Goal: Task Accomplishment & Management: Manage account settings

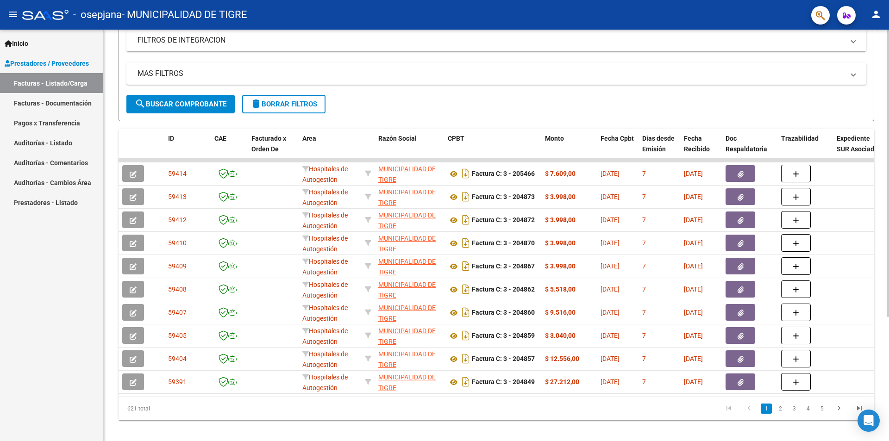
scroll to position [177, 0]
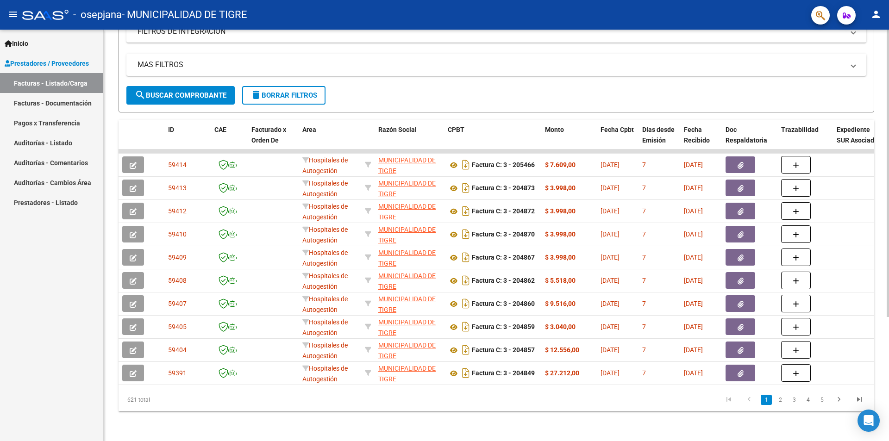
click at [887, 373] on div at bounding box center [888, 297] width 2 height 288
click at [778, 402] on link "2" at bounding box center [780, 400] width 11 height 10
click at [796, 400] on link "3" at bounding box center [794, 400] width 11 height 10
click at [838, 401] on icon "go to next page" at bounding box center [839, 400] width 12 height 11
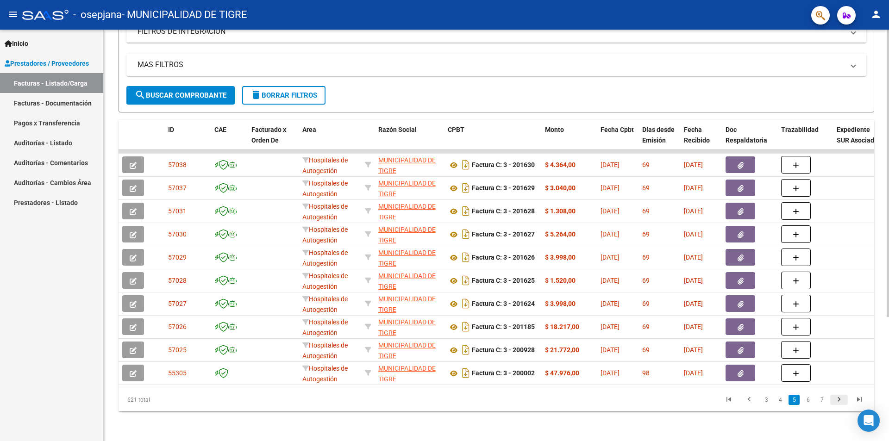
click at [838, 401] on icon "go to next page" at bounding box center [839, 400] width 12 height 11
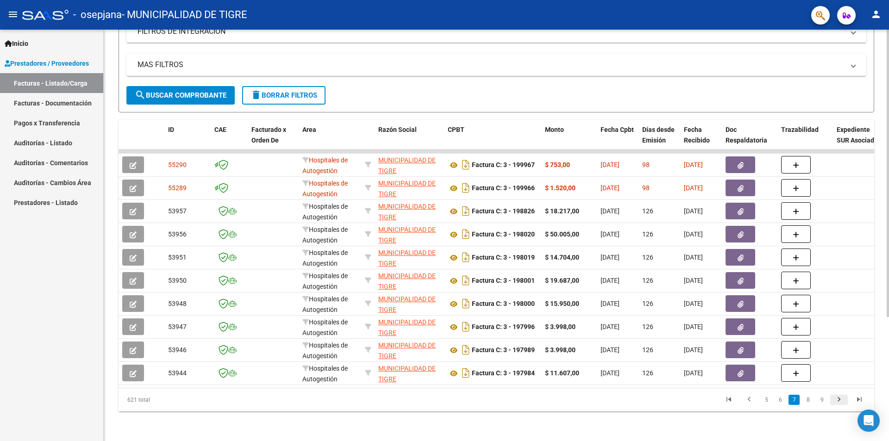
click at [838, 401] on icon "go to next page" at bounding box center [839, 400] width 12 height 11
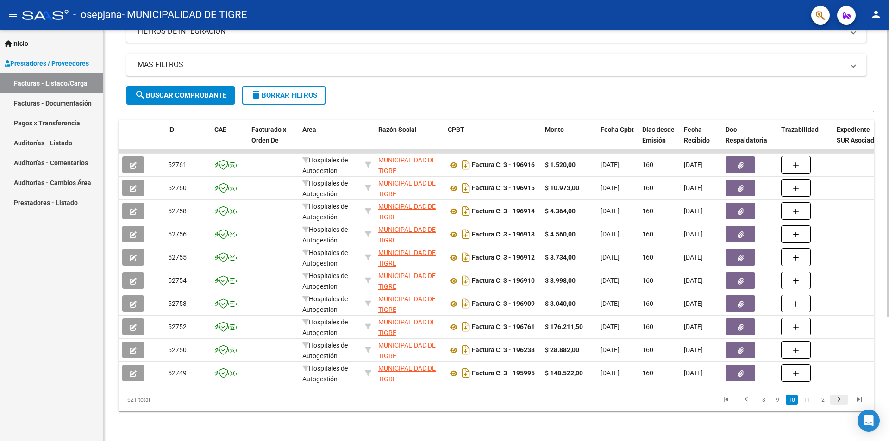
click at [838, 401] on icon "go to next page" at bounding box center [839, 400] width 12 height 11
click at [747, 399] on icon "go to previous page" at bounding box center [745, 400] width 12 height 11
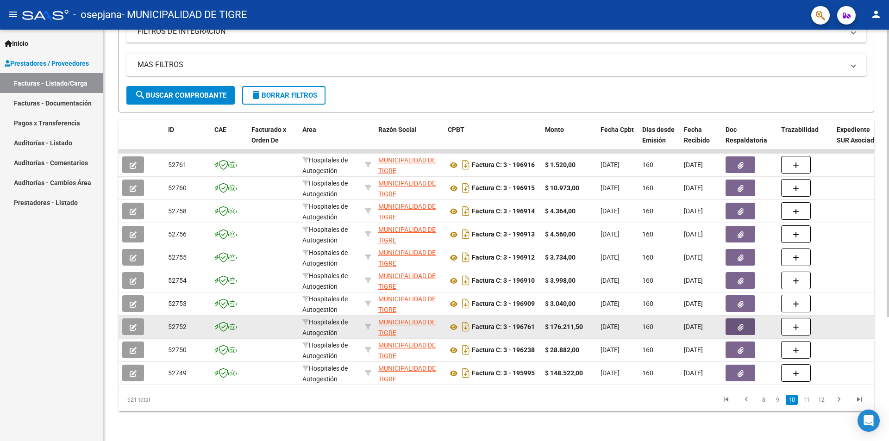
click at [741, 324] on icon "button" at bounding box center [741, 327] width 6 height 7
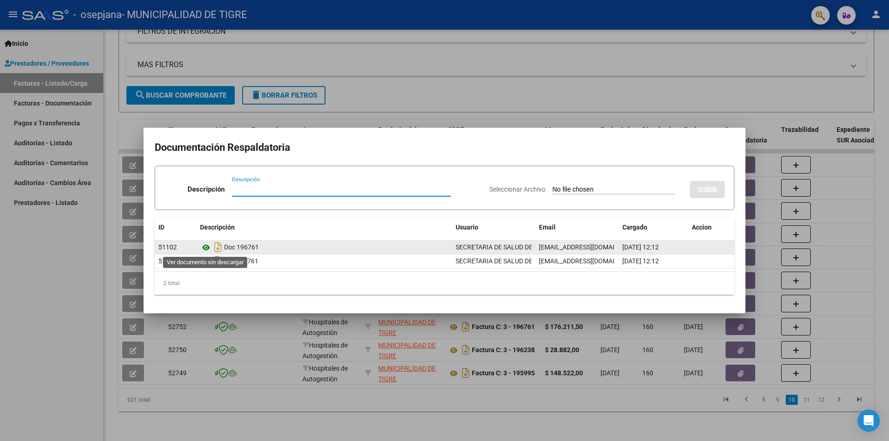
click at [205, 247] on icon at bounding box center [206, 247] width 12 height 11
